Goal: Task Accomplishment & Management: Use online tool/utility

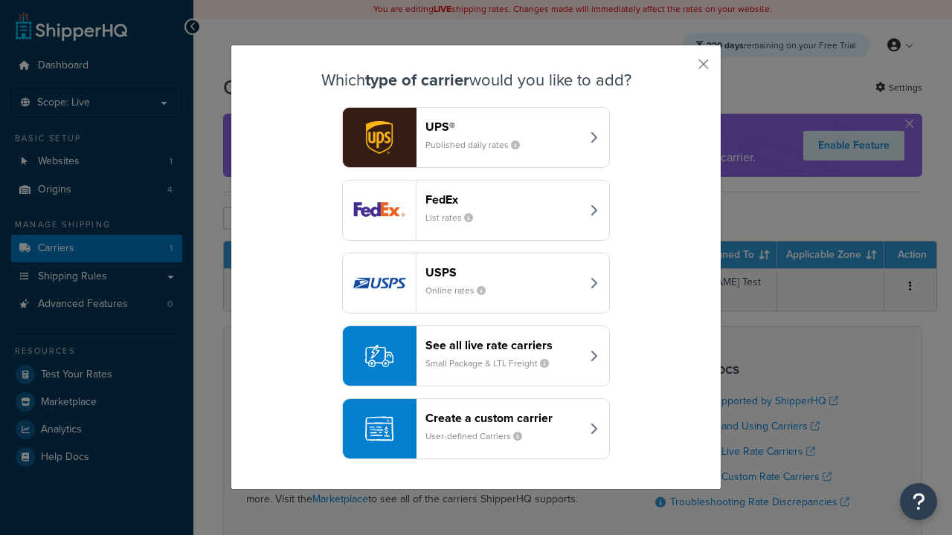
click at [476, 411] on header "Create a custom carrier" at bounding box center [502, 418] width 155 height 14
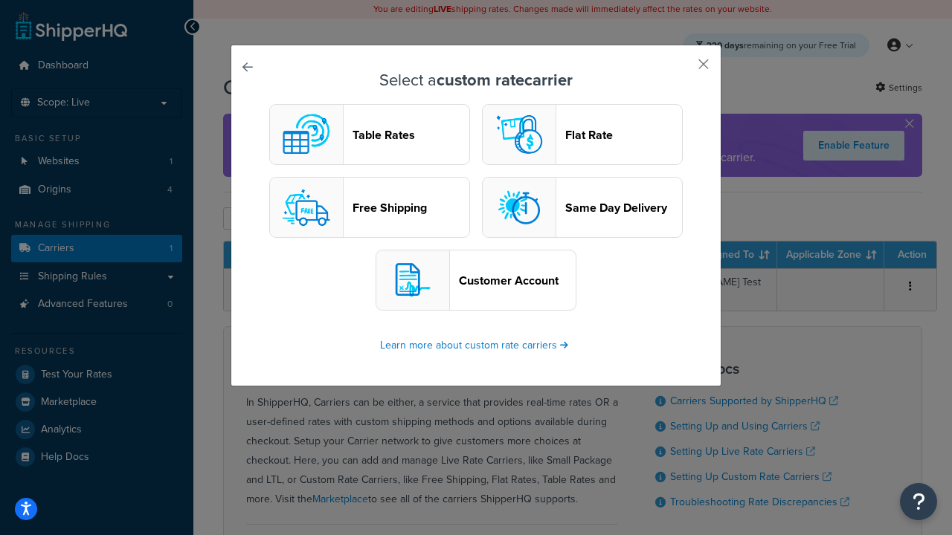
click at [370, 135] on header "Table Rates" at bounding box center [410, 135] width 117 height 14
